Goal: Information Seeking & Learning: Learn about a topic

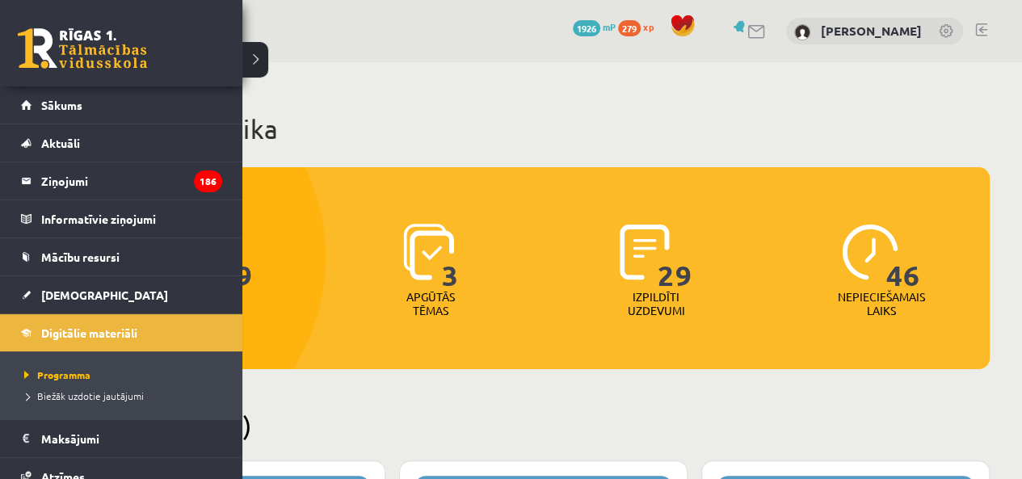
click at [36, 69] on div "0 Dāvanas 1926 mP 279 xp" at bounding box center [121, 43] width 242 height 86
click at [30, 54] on link at bounding box center [82, 48] width 129 height 40
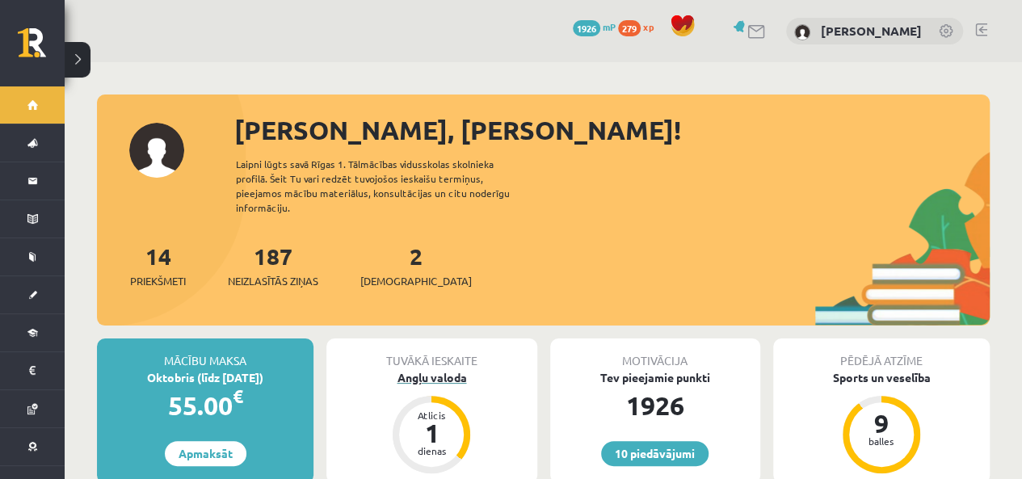
click at [427, 369] on div "Angļu valoda" at bounding box center [431, 377] width 210 height 17
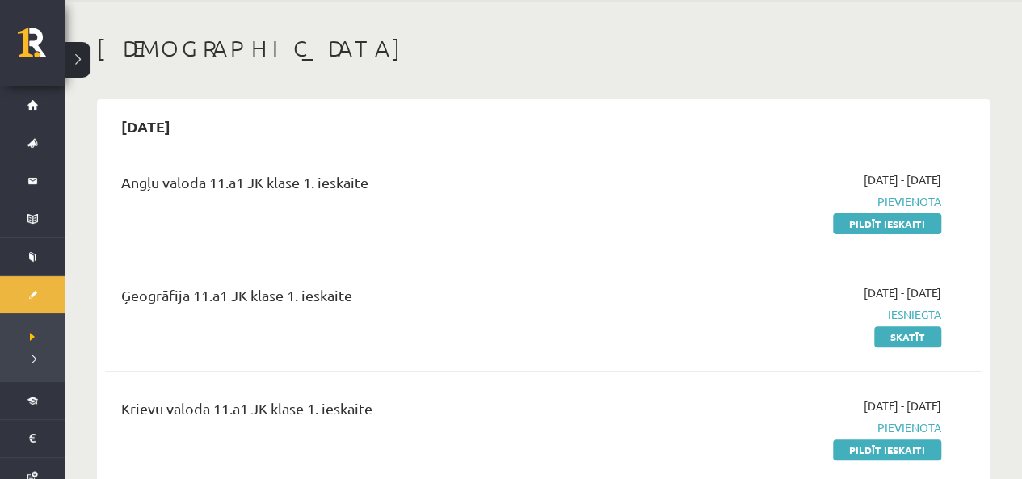
scroll to position [145, 0]
